Goal: Task Accomplishment & Management: Manage account settings

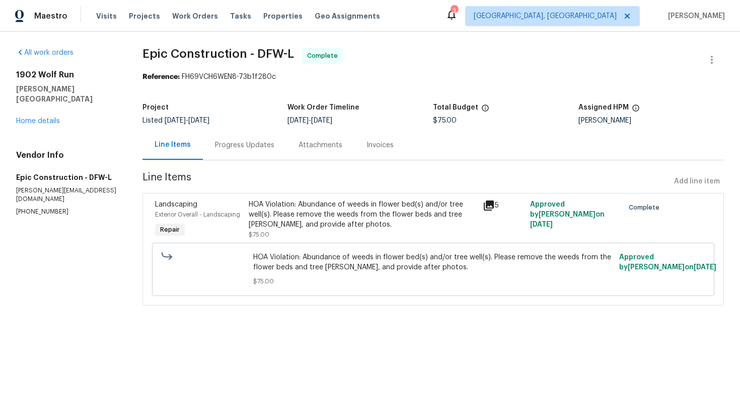
click at [240, 147] on div "Progress Updates" at bounding box center [244, 145] width 59 height 10
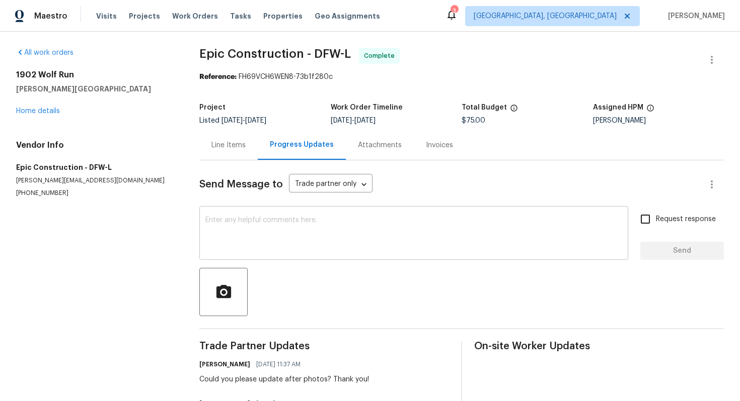
scroll to position [51, 0]
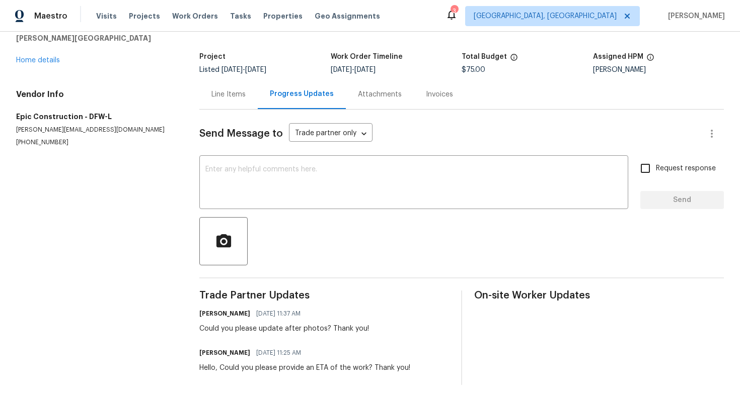
click at [257, 99] on div "Line Items" at bounding box center [228, 94] width 58 height 30
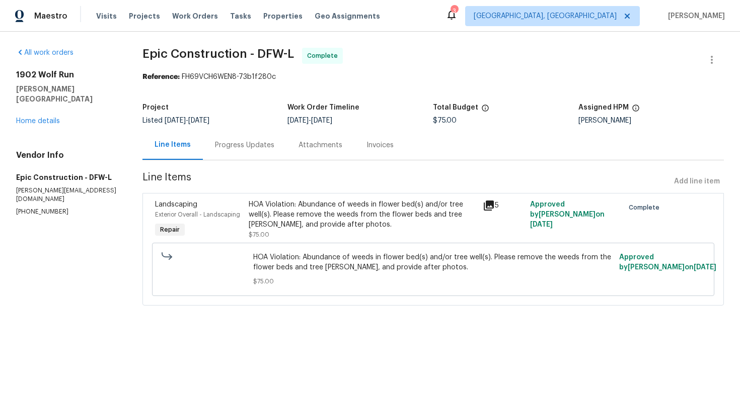
click at [230, 98] on section "Epic Construction - DFW-L Complete Reference: FH69VCH6WEN8-73b1f280c Project Li…" at bounding box center [432, 183] width 581 height 270
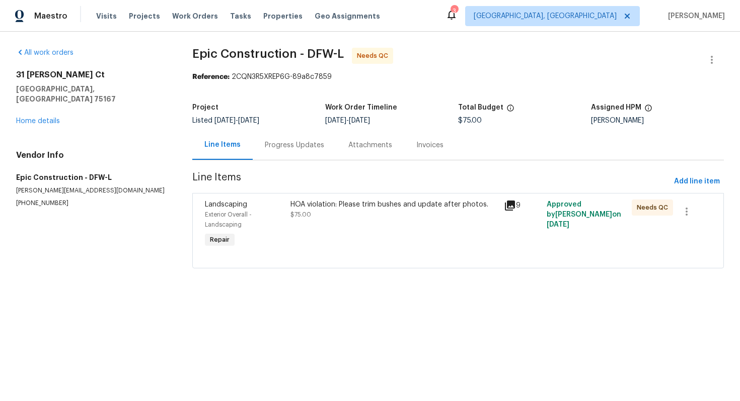
click at [281, 139] on div "Progress Updates" at bounding box center [295, 145] width 84 height 30
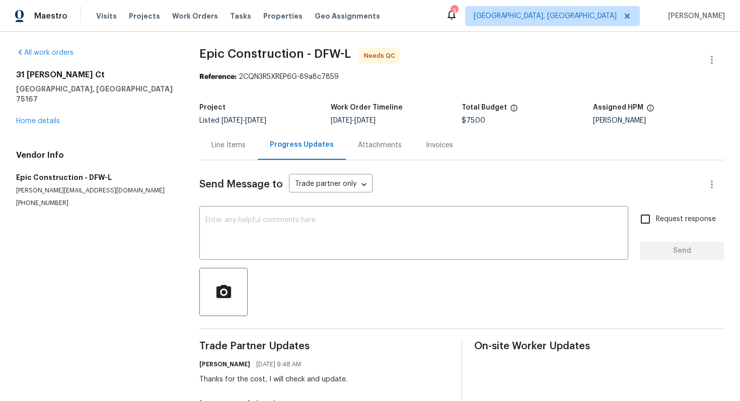
click at [227, 150] on div "Line Items" at bounding box center [228, 145] width 34 height 10
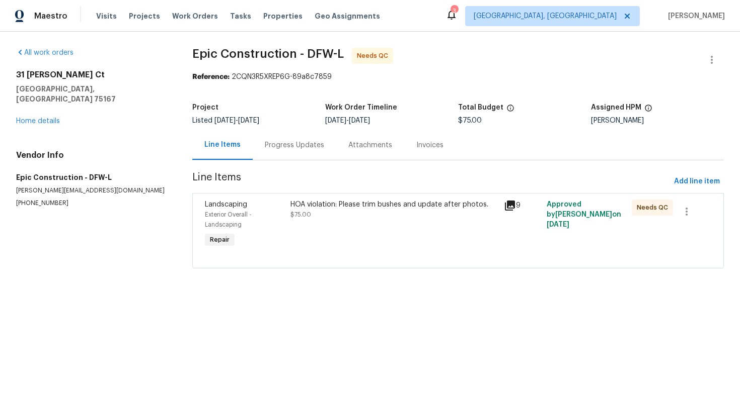
click at [305, 213] on span "$75.00" at bounding box center [300, 215] width 21 height 6
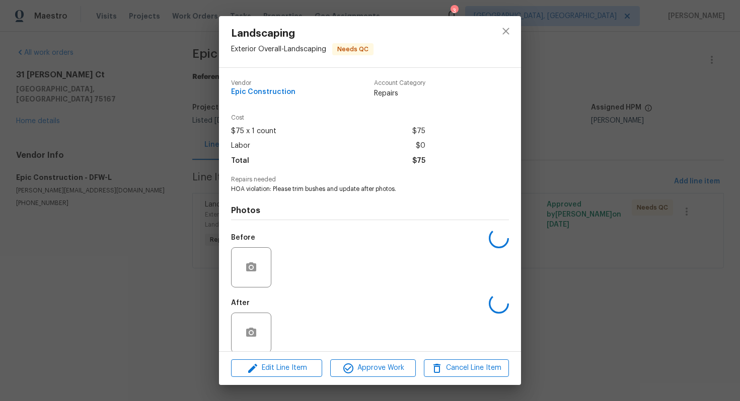
scroll to position [12, 0]
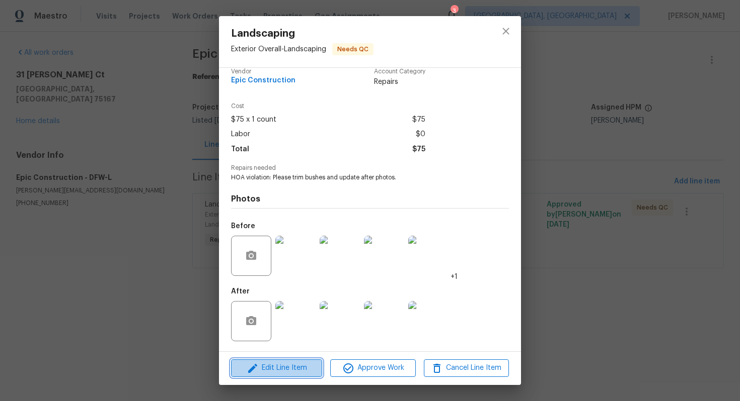
click at [277, 370] on span "Edit Line Item" at bounding box center [276, 368] width 85 height 13
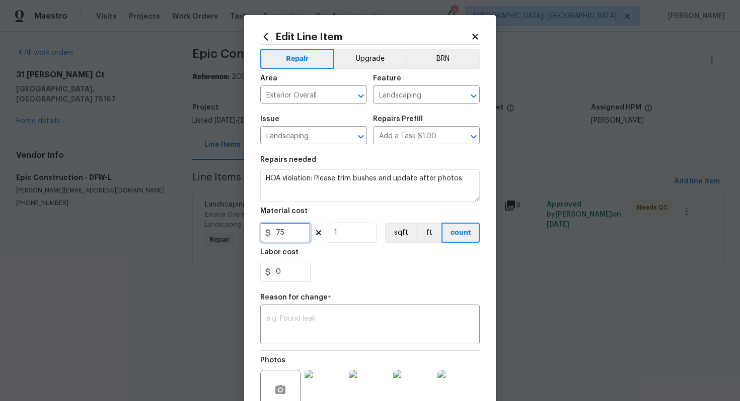
drag, startPoint x: 297, startPoint y: 235, endPoint x: 233, endPoint y: 207, distance: 70.0
click at [234, 207] on div "Edit Line Item Repair Upgrade BRN Area Exterior Overall ​ Feature Landscaping ​…" at bounding box center [370, 200] width 740 height 401
type input "350"
click at [303, 324] on textarea at bounding box center [369, 325] width 207 height 21
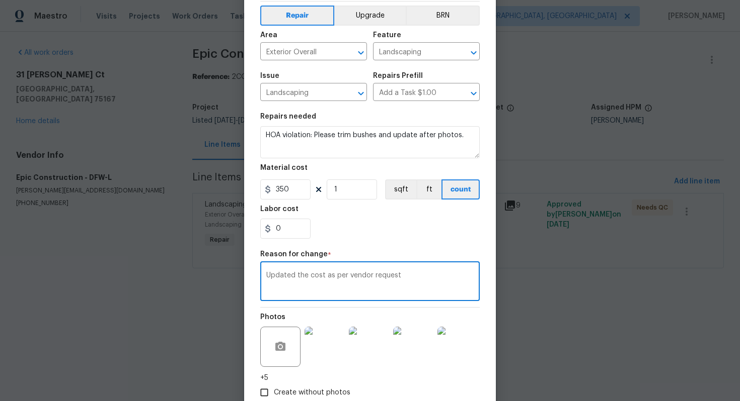
scroll to position [105, 0]
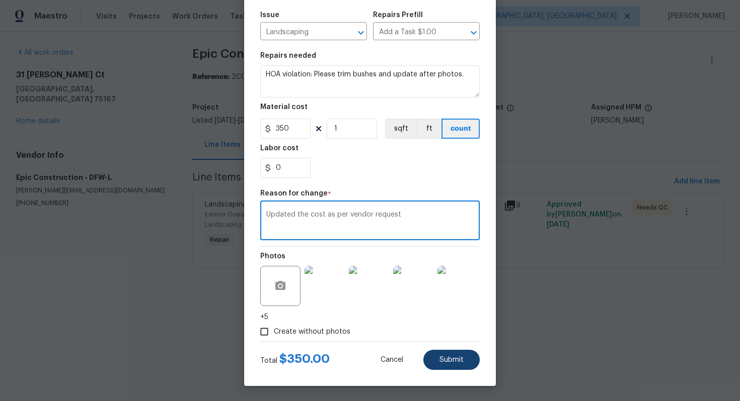
type textarea "Updated the cost as per vendor request"
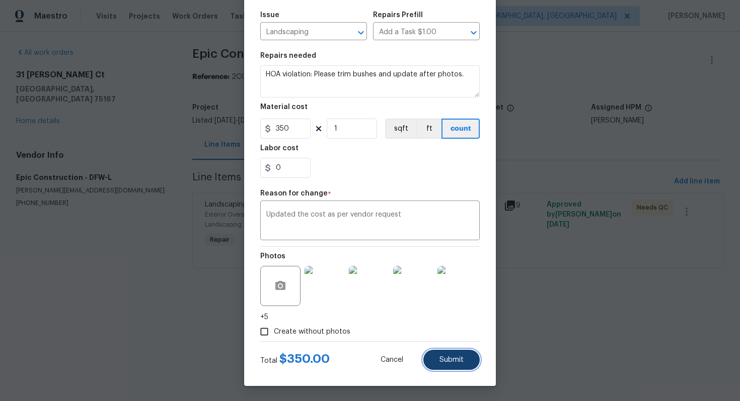
click at [447, 367] on button "Submit" at bounding box center [451, 360] width 56 height 20
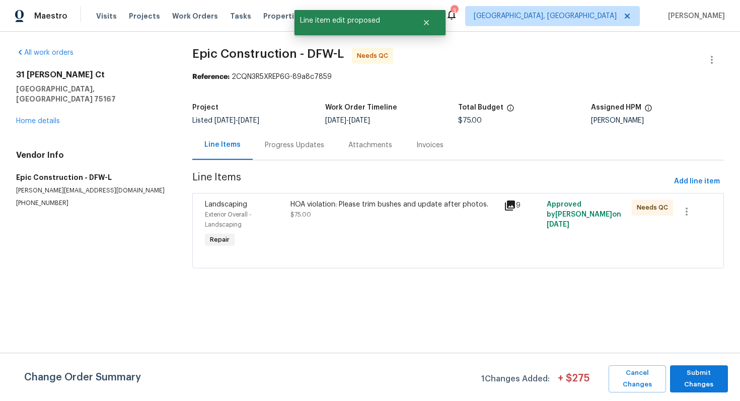
scroll to position [0, 0]
click at [725, 377] on button "Submit Changes" at bounding box center [699, 379] width 58 height 27
click at [715, 377] on span "Submit Changes" at bounding box center [699, 379] width 48 height 23
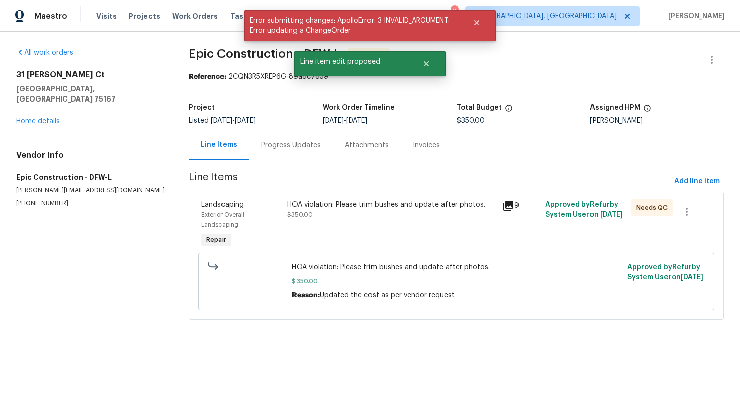
click at [272, 144] on div "Progress Updates" at bounding box center [290, 145] width 59 height 10
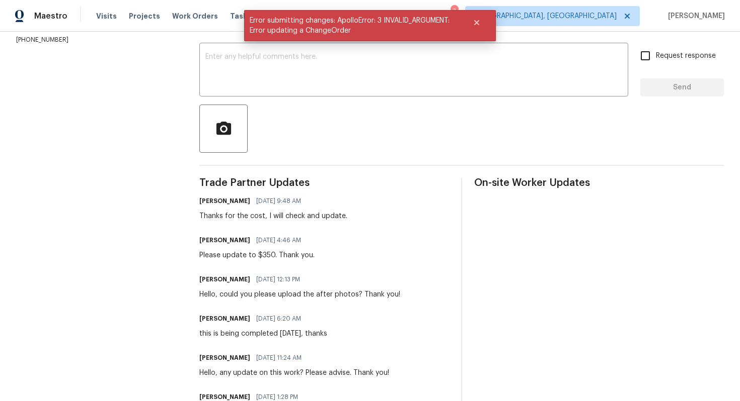
scroll to position [23, 0]
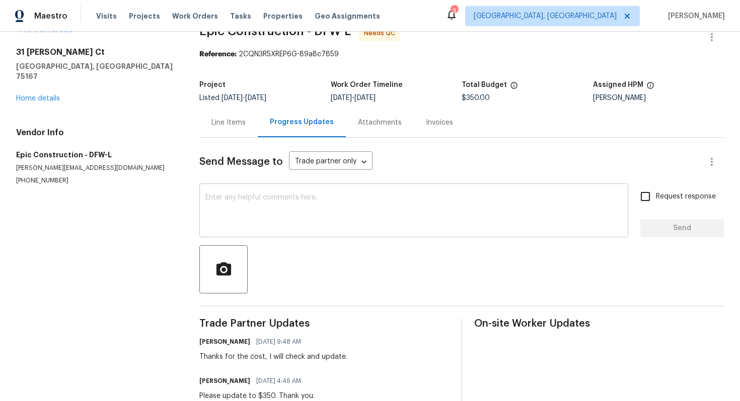
click at [262, 217] on textarea at bounding box center [413, 211] width 417 height 35
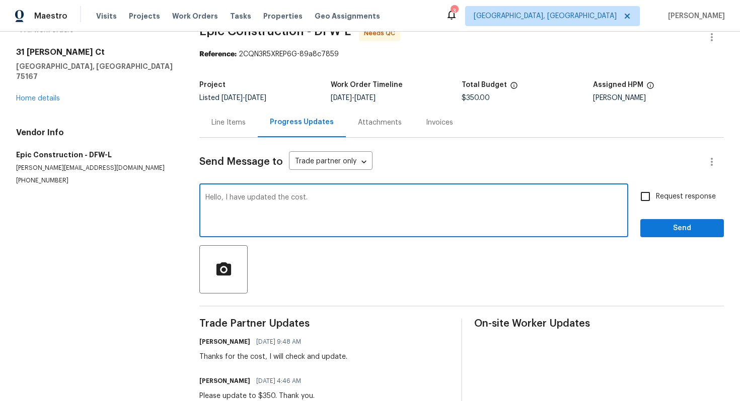
click at [435, 205] on textarea "Hello, I have updated the cost." at bounding box center [413, 211] width 417 height 35
type textarea "Hello, I have updated the cost. Thank you!"
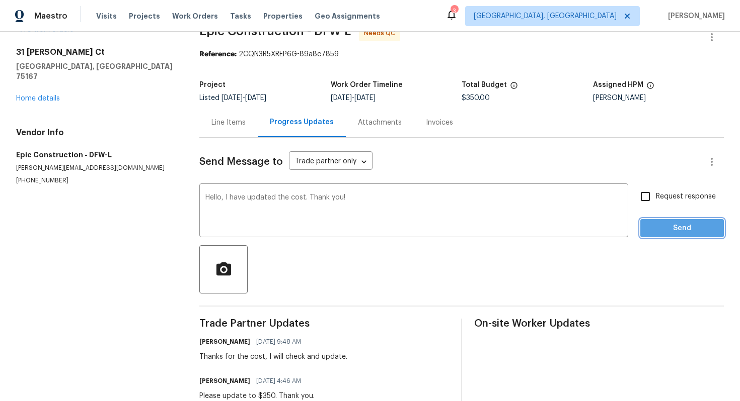
click at [674, 226] on span "Send" at bounding box center [681, 228] width 67 height 13
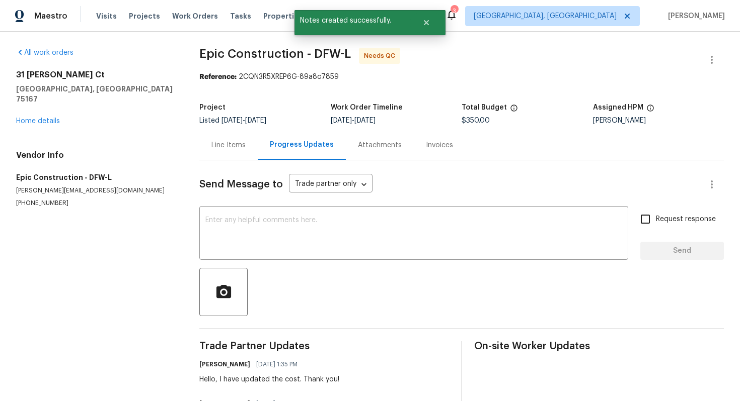
click at [249, 145] on div "Line Items" at bounding box center [228, 145] width 58 height 30
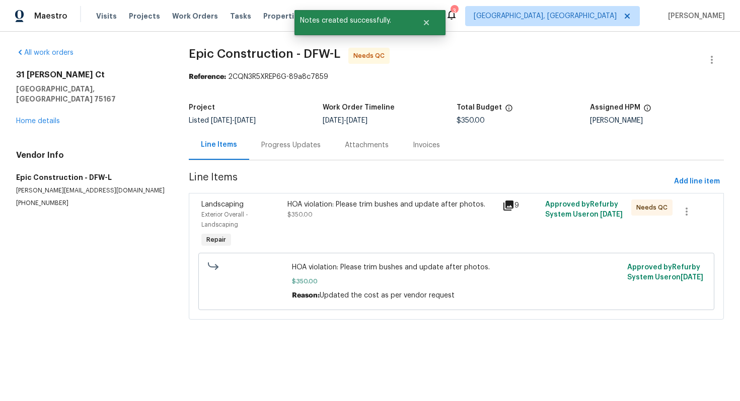
click at [295, 209] on div "HOA violation: Please trim bushes and update after photos. $350.00" at bounding box center [391, 210] width 209 height 20
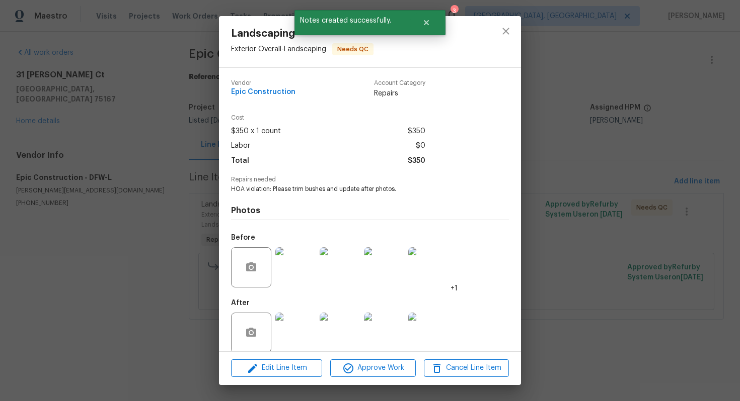
scroll to position [12, 0]
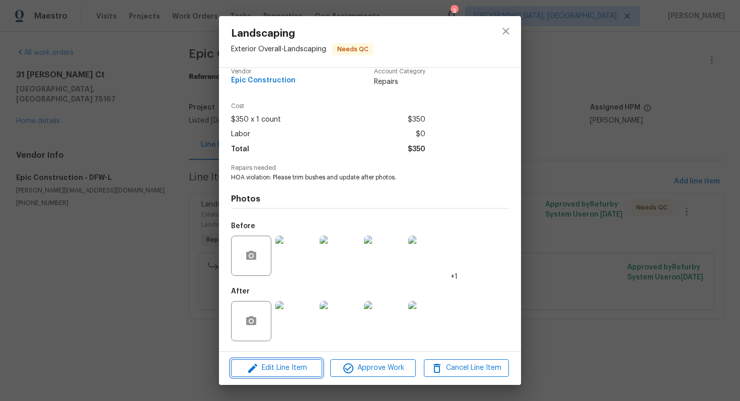
click at [293, 374] on span "Edit Line Item" at bounding box center [276, 368] width 85 height 13
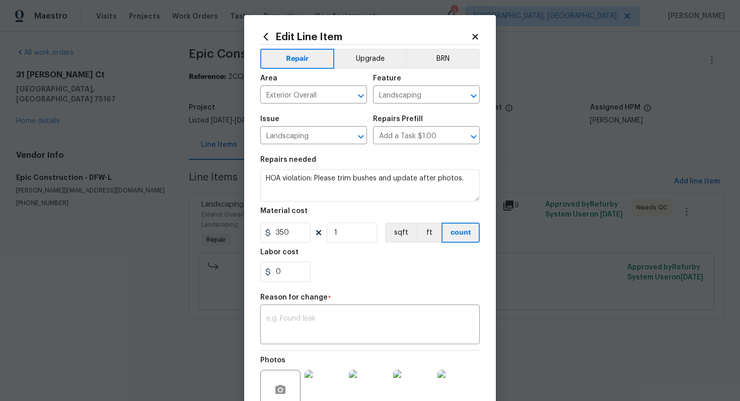
click at [479, 35] on icon at bounding box center [474, 36] width 9 height 9
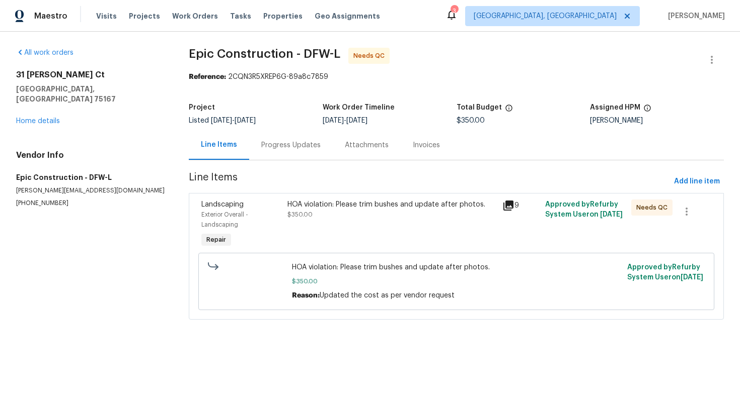
click at [371, 203] on div "HOA violation: Please trim bushes and update after photos." at bounding box center [391, 205] width 209 height 10
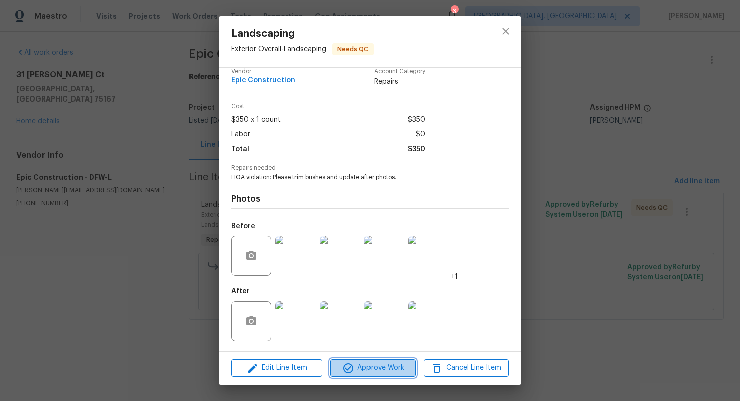
click at [360, 365] on span "Approve Work" at bounding box center [372, 368] width 79 height 13
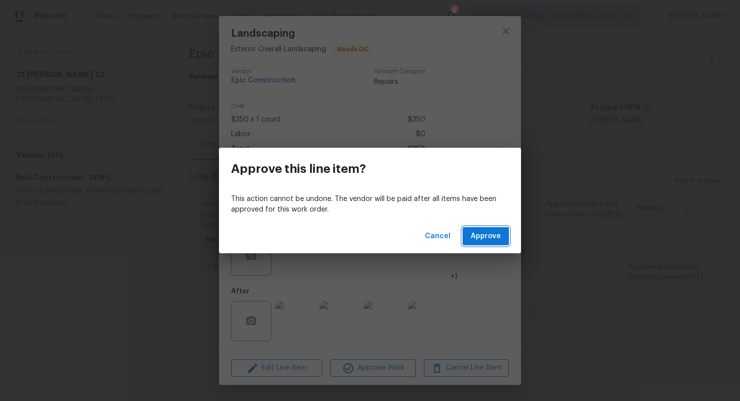
click at [492, 240] on span "Approve" at bounding box center [485, 236] width 30 height 13
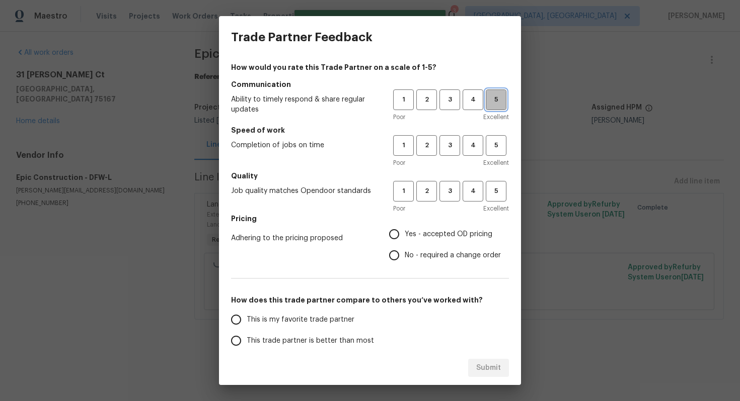
click at [494, 99] on span "5" at bounding box center [495, 100] width 19 height 12
click at [501, 145] on span "5" at bounding box center [495, 146] width 19 height 12
click at [499, 190] on span "5" at bounding box center [495, 192] width 19 height 12
click at [429, 258] on span "No - required a change order" at bounding box center [452, 256] width 96 height 11
click at [404, 258] on input "No - required a change order" at bounding box center [393, 255] width 21 height 21
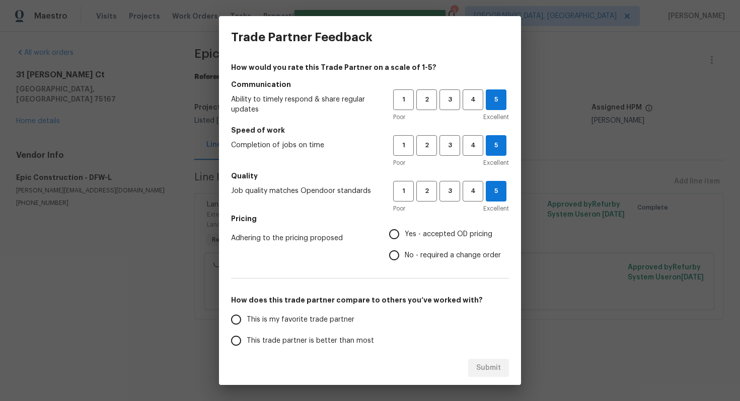
radio input "true"
click at [322, 325] on label "This is my favorite trade partner" at bounding box center [304, 319] width 159 height 21
click at [247, 325] on input "This is my favorite trade partner" at bounding box center [235, 319] width 21 height 21
click at [499, 372] on span "Submit" at bounding box center [488, 368] width 25 height 13
radio input "true"
